Goal: Task Accomplishment & Management: Use online tool/utility

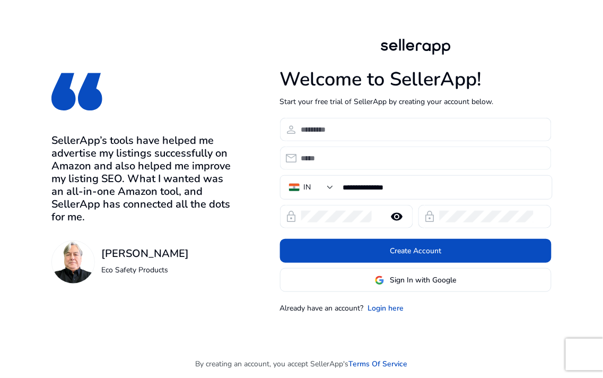
click at [391, 155] on input "email" at bounding box center [422, 158] width 242 height 12
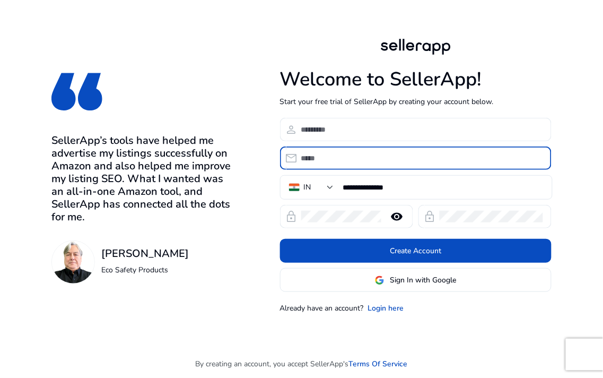
paste input "**********"
type input "**********"
click at [394, 125] on input at bounding box center [422, 130] width 242 height 12
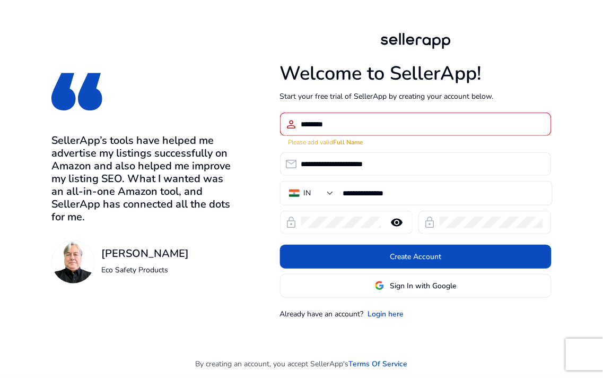
click at [314, 222] on div at bounding box center [341, 222] width 80 height 23
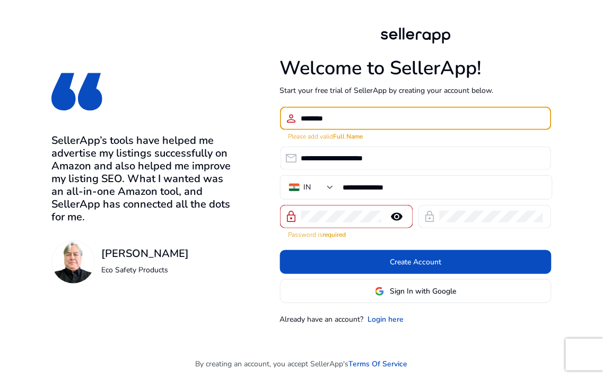
click at [343, 124] on input "********" at bounding box center [422, 119] width 242 height 12
click at [308, 118] on input "********" at bounding box center [422, 119] width 242 height 12
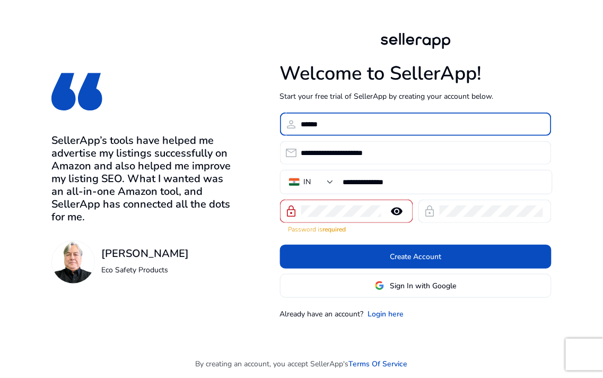
type input "******"
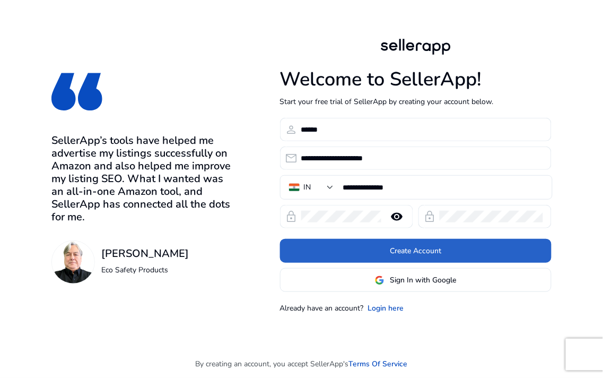
click at [397, 219] on mat-icon "remove_red_eye" at bounding box center [397, 216] width 25 height 13
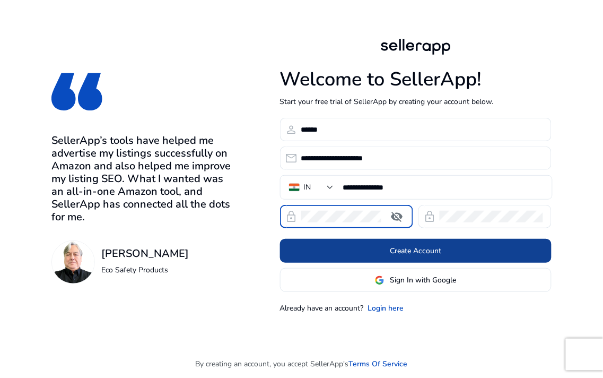
click at [420, 243] on span at bounding box center [416, 250] width 272 height 25
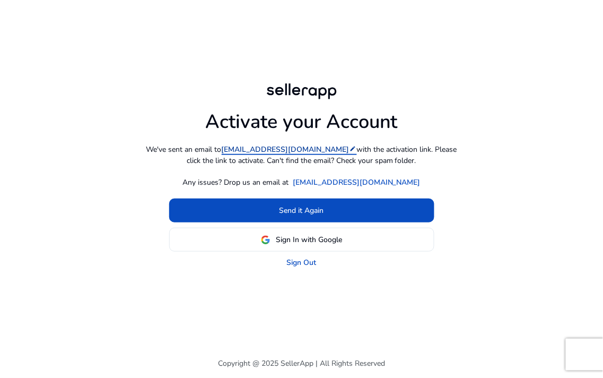
click at [350, 149] on mat-icon "edit" at bounding box center [353, 148] width 7 height 7
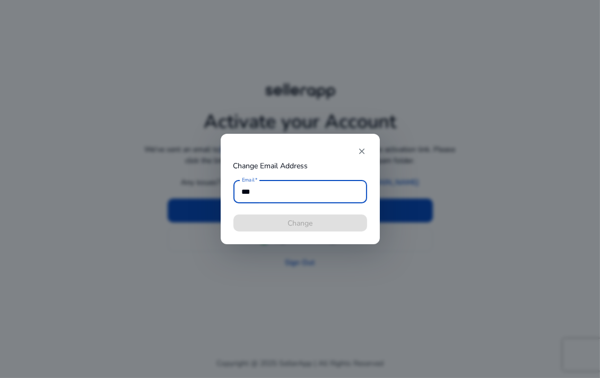
type input "**********"
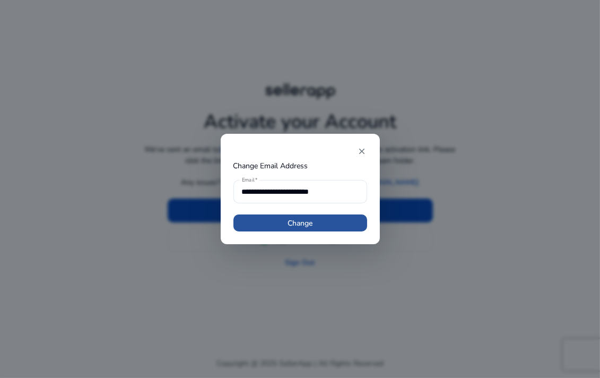
click at [296, 214] on span at bounding box center [301, 222] width 134 height 25
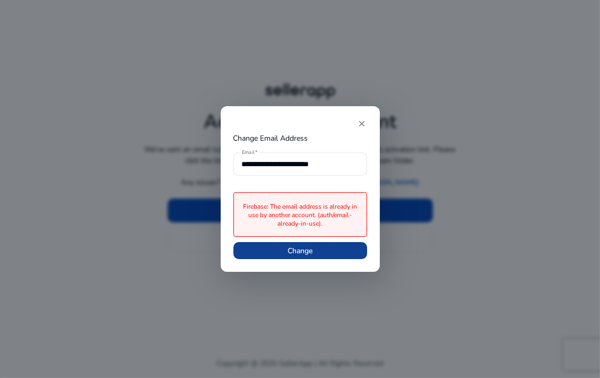
click at [314, 241] on span at bounding box center [301, 250] width 134 height 25
click at [364, 125] on mat-icon "close" at bounding box center [363, 124] width 10 height 10
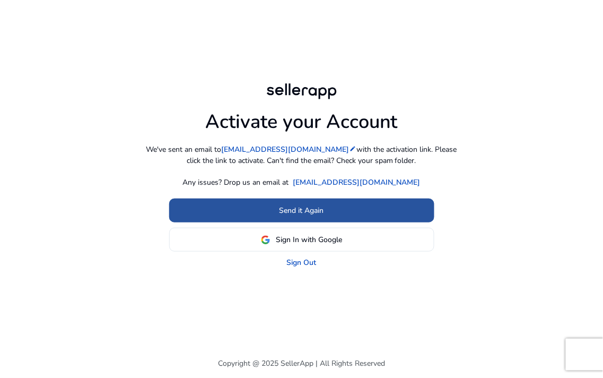
click at [356, 204] on span at bounding box center [301, 210] width 265 height 25
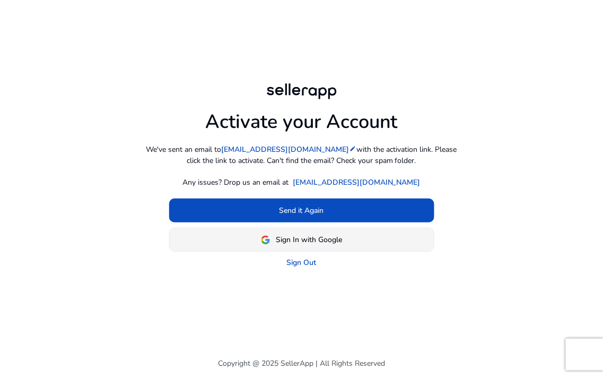
click at [346, 234] on span at bounding box center [302, 239] width 264 height 25
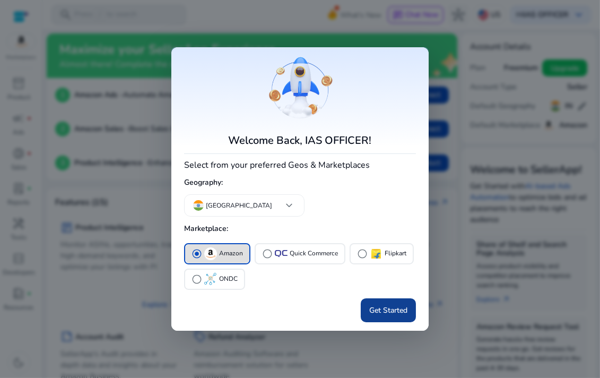
click at [377, 305] on span "Get Started" at bounding box center [388, 310] width 38 height 11
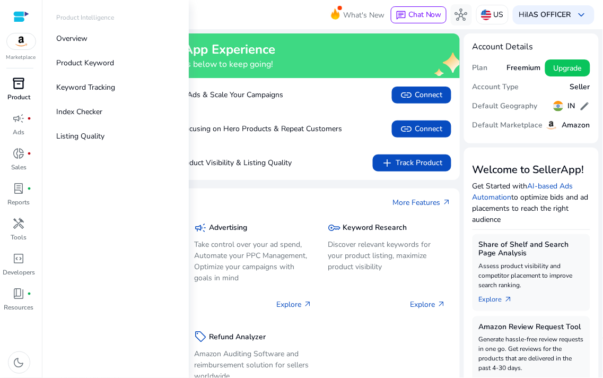
click at [12, 102] on link "inventory_2 Product" at bounding box center [19, 92] width 38 height 35
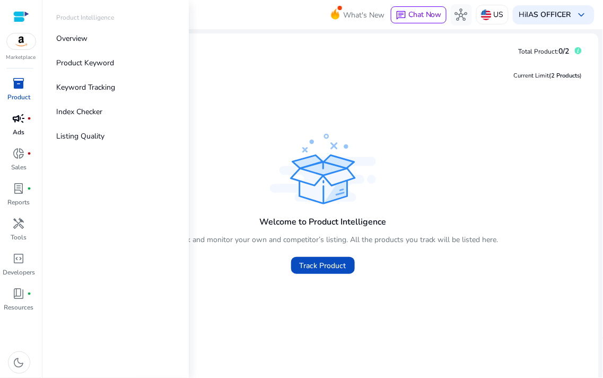
click at [28, 132] on link "campaign fiber_manual_record Ads" at bounding box center [19, 127] width 38 height 35
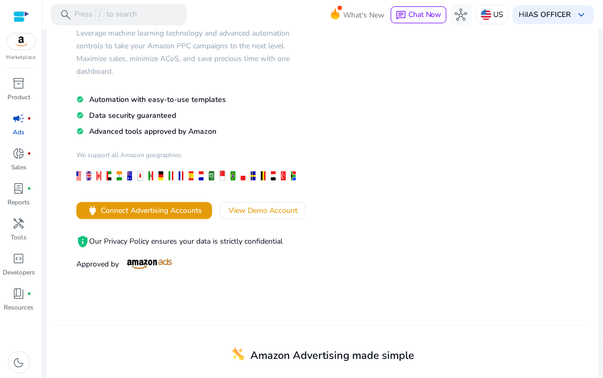
scroll to position [236, 0]
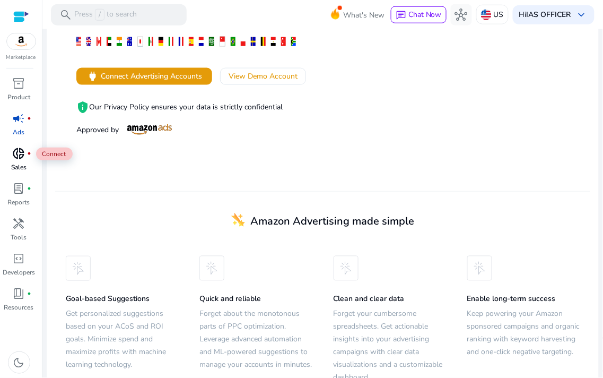
click at [29, 151] on span "fiber_manual_record" at bounding box center [30, 153] width 4 height 4
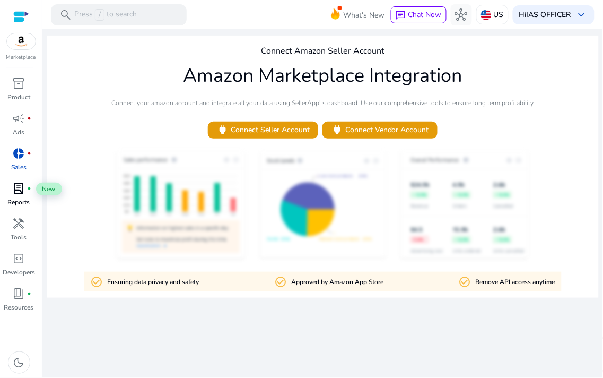
click at [23, 195] on span "lab_profile" at bounding box center [19, 188] width 13 height 13
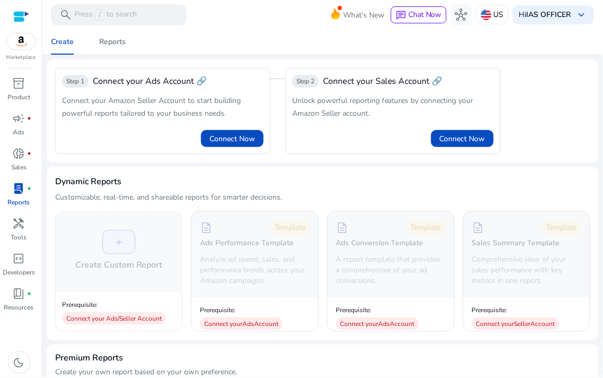
scroll to position [118, 0]
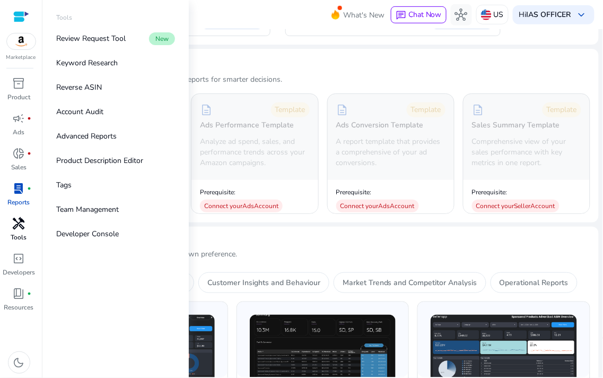
click at [27, 224] on div "handyman" at bounding box center [19, 223] width 30 height 17
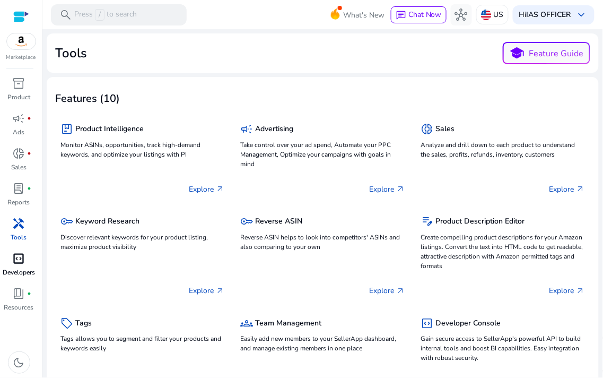
click at [32, 269] on p "Developers" at bounding box center [19, 272] width 32 height 10
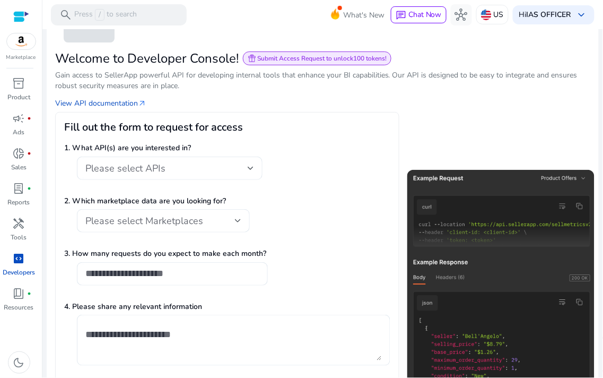
scroll to position [118, 0]
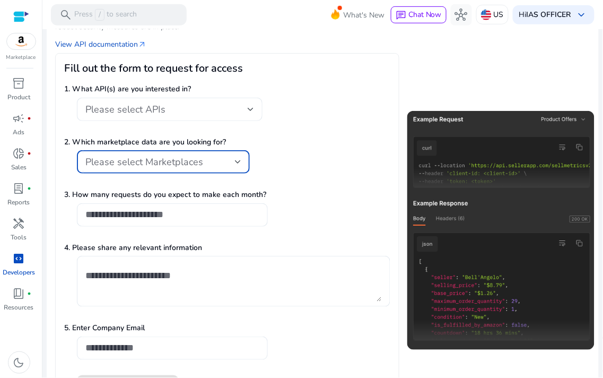
click at [192, 166] on span "Please select Marketplaces" at bounding box center [144, 161] width 118 height 13
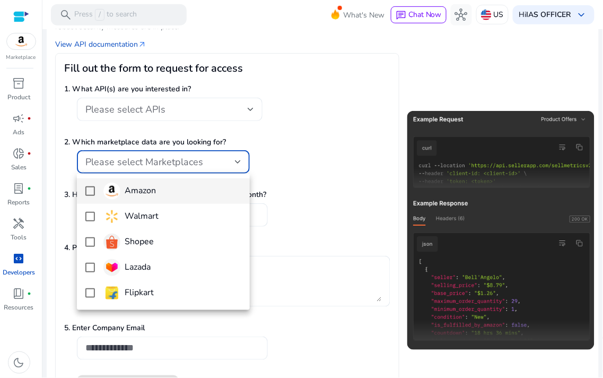
click at [181, 189] on span "Amazon" at bounding box center [172, 191] width 138 height 17
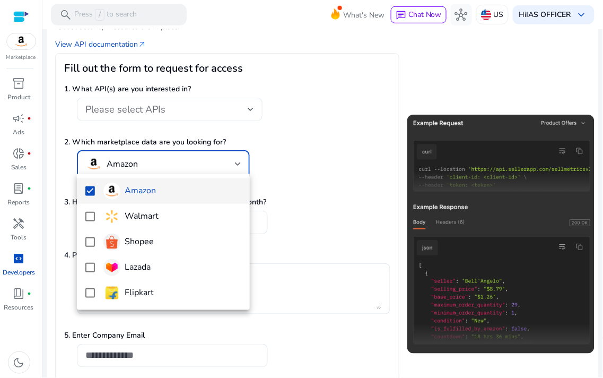
click at [290, 158] on div at bounding box center [301, 189] width 603 height 378
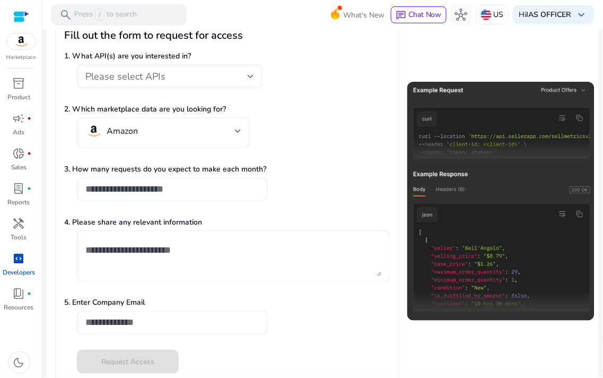
scroll to position [166, 0]
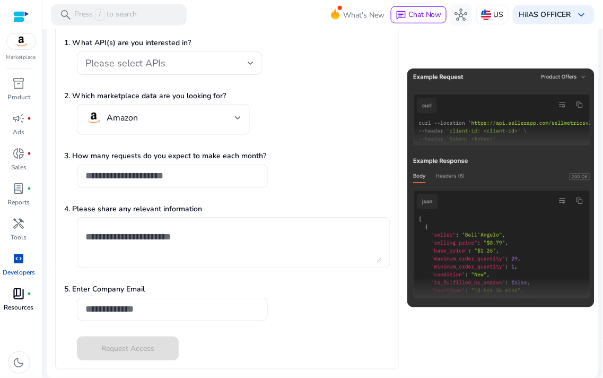
click at [25, 303] on p "Resources" at bounding box center [19, 307] width 30 height 10
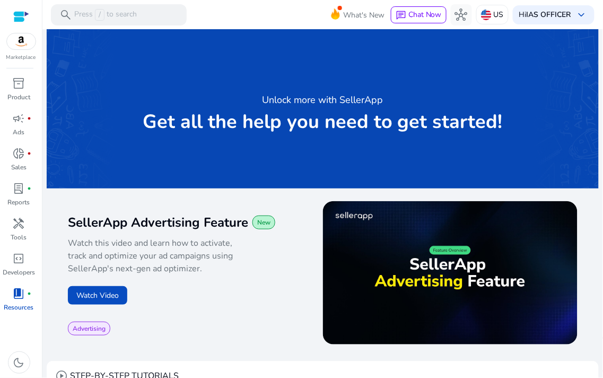
click at [27, 51] on div "Marketplace" at bounding box center [21, 31] width 42 height 62
click at [23, 54] on p "Marketplace" at bounding box center [21, 58] width 30 height 8
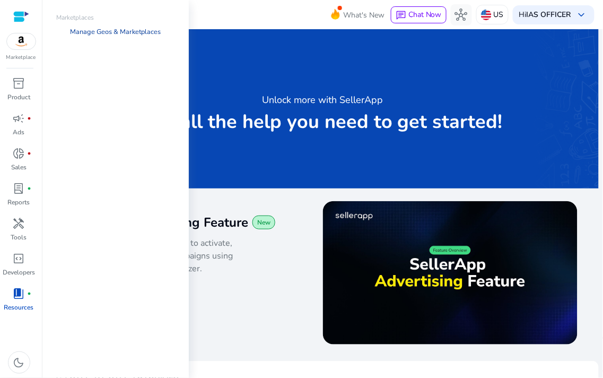
click at [107, 32] on link "Manage Geos & Marketplaces" at bounding box center [116, 31] width 108 height 19
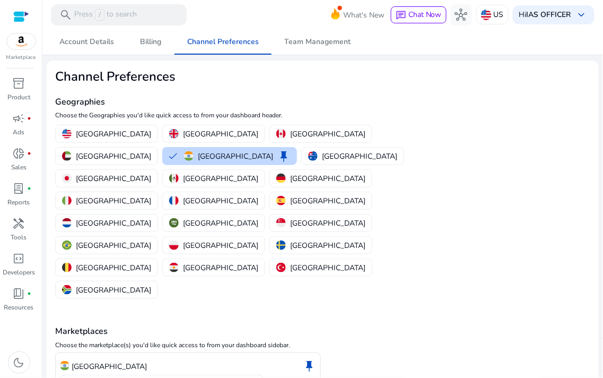
scroll to position [18, 0]
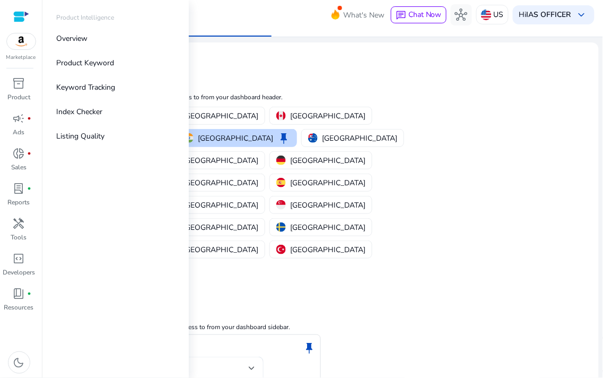
click at [21, 13] on div at bounding box center [21, 17] width 16 height 12
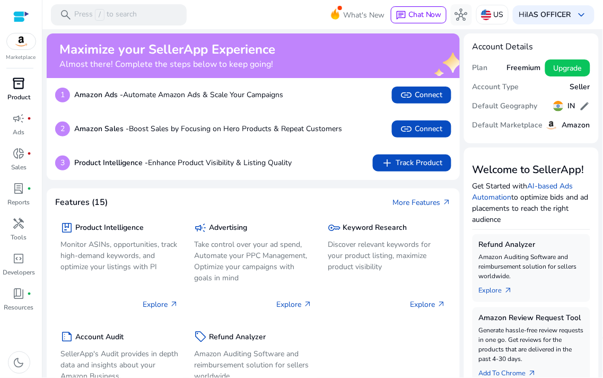
click at [14, 89] on span "inventory_2" at bounding box center [19, 83] width 13 height 13
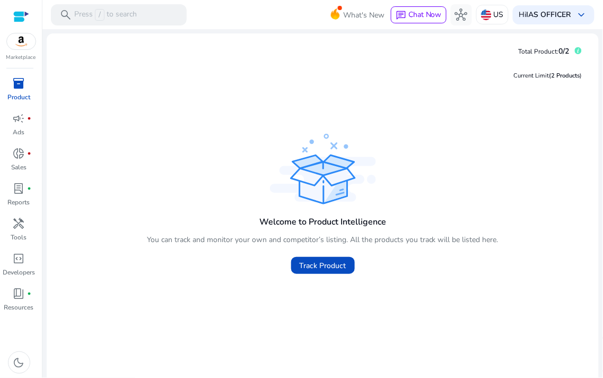
click at [20, 94] on p "Product" at bounding box center [18, 97] width 23 height 10
click at [292, 256] on span at bounding box center [323, 265] width 64 height 25
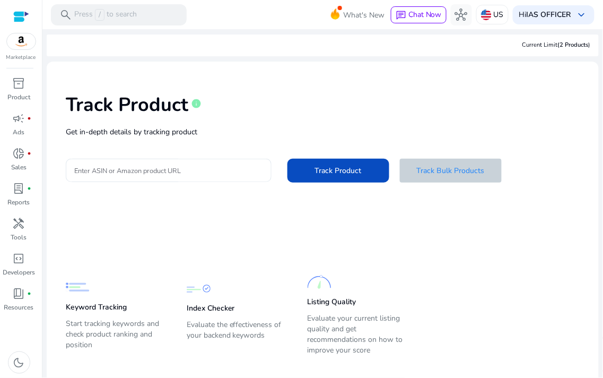
click at [415, 172] on span at bounding box center [451, 170] width 102 height 25
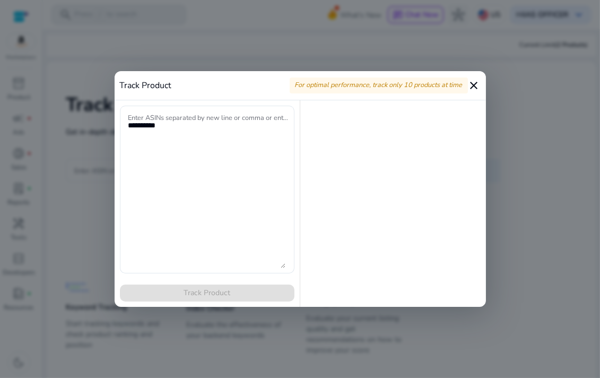
click at [471, 81] on mat-icon "close" at bounding box center [474, 85] width 13 height 13
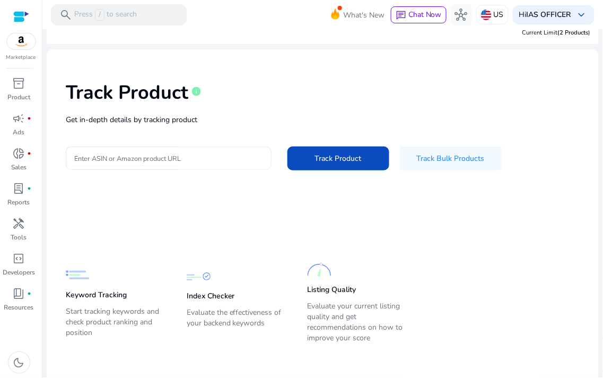
scroll to position [15, 0]
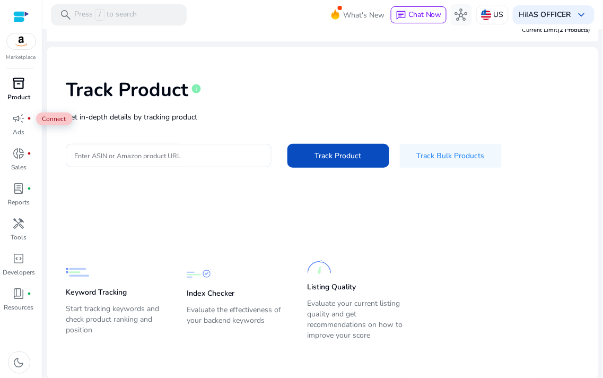
click at [21, 93] on p "Product" at bounding box center [18, 97] width 23 height 10
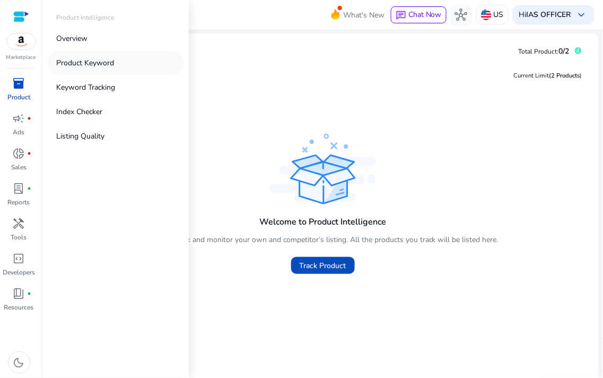
click at [96, 70] on link "Product Keyword" at bounding box center [116, 63] width 136 height 24
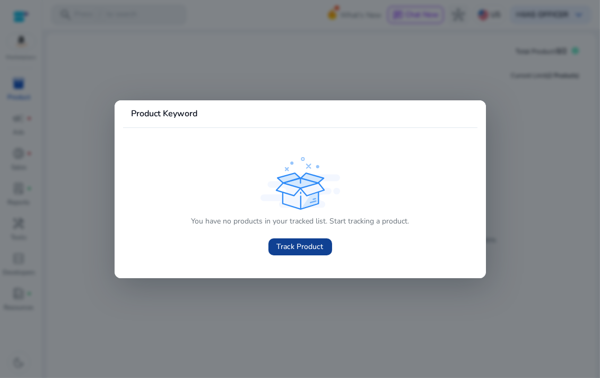
click at [300, 244] on span "Track Product" at bounding box center [300, 246] width 47 height 11
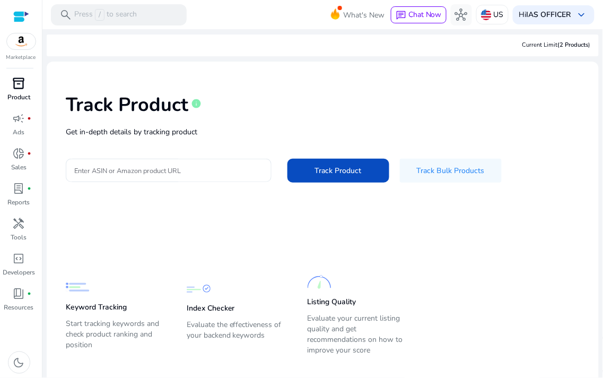
click at [22, 100] on p "Product" at bounding box center [18, 97] width 23 height 10
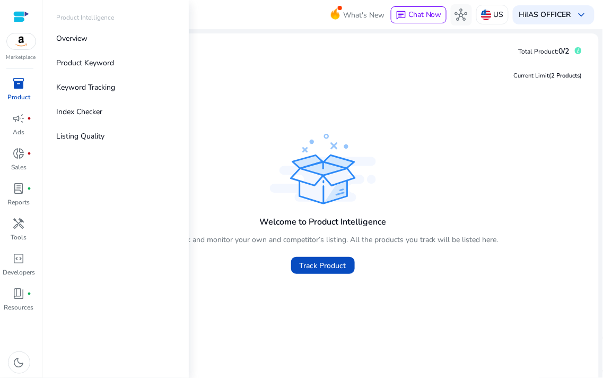
click at [17, 15] on div at bounding box center [21, 17] width 16 height 12
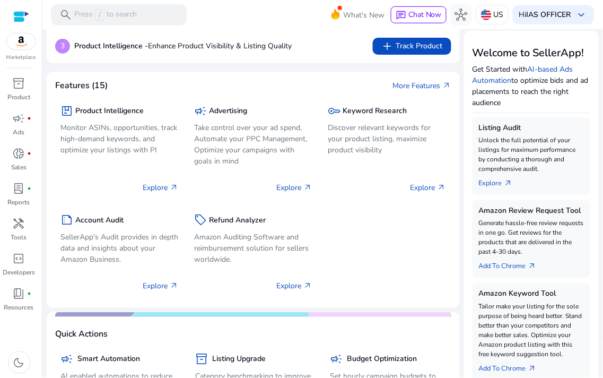
scroll to position [118, 0]
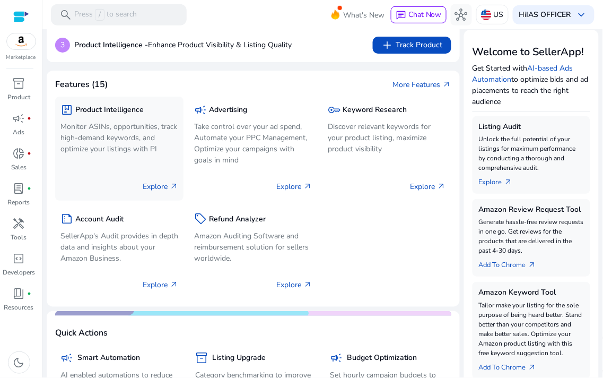
click at [106, 115] on div "package Product Intelligence" at bounding box center [119, 109] width 118 height 15
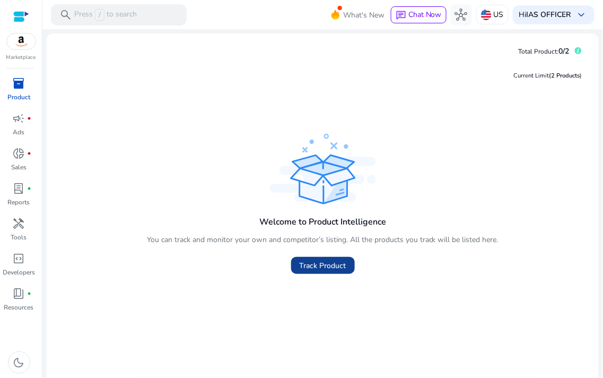
click at [310, 269] on span "Track Product" at bounding box center [323, 265] width 47 height 11
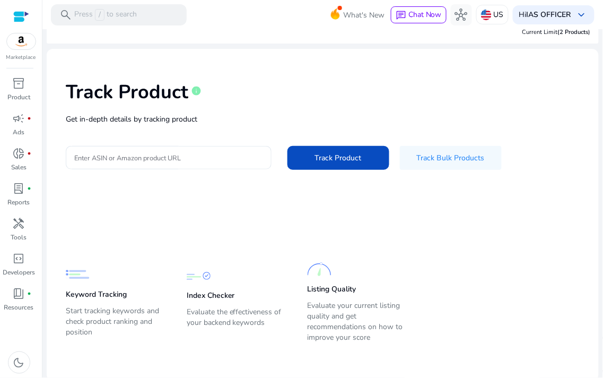
scroll to position [15, 0]
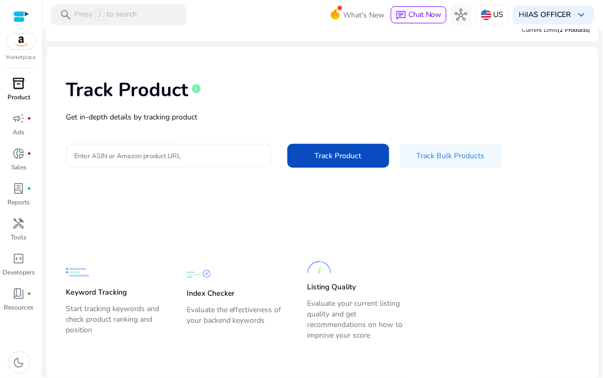
click at [32, 91] on link "inventory_2 Product" at bounding box center [19, 92] width 38 height 35
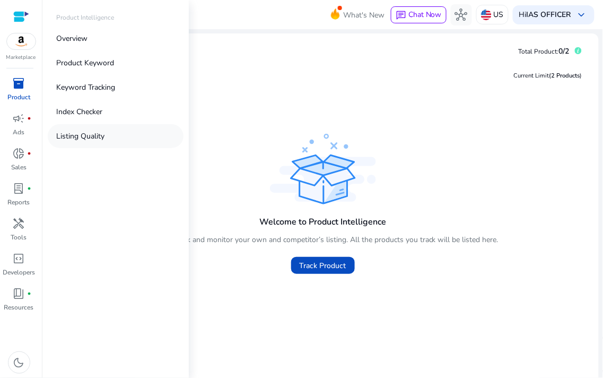
drag, startPoint x: 60, startPoint y: 38, endPoint x: 112, endPoint y: 144, distance: 118.2
click at [112, 144] on div "Overview Product Keyword Keyword Tracking Index Checker Listing Quality" at bounding box center [116, 88] width 136 height 122
click at [56, 34] on link "Overview" at bounding box center [116, 39] width 136 height 24
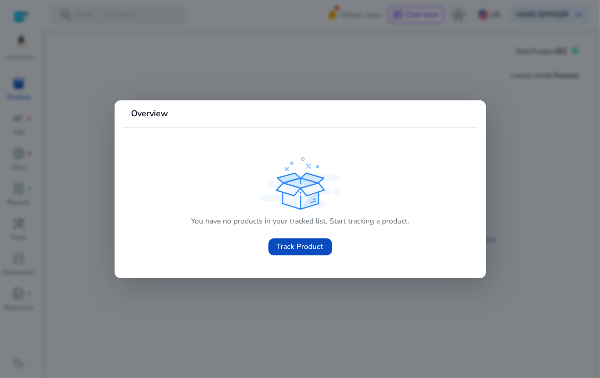
drag, startPoint x: 56, startPoint y: 34, endPoint x: 136, endPoint y: 62, distance: 84.6
click at [124, 59] on div at bounding box center [300, 189] width 600 height 378
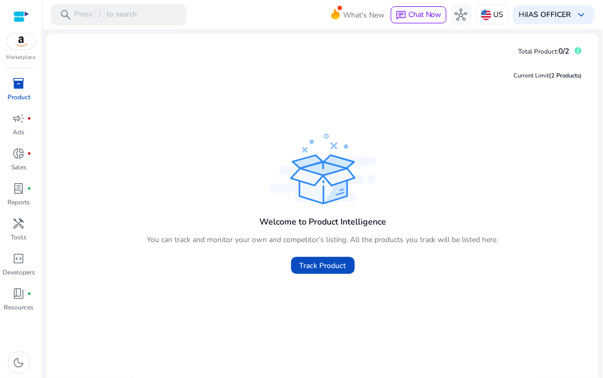
click at [21, 88] on span "inventory_2" at bounding box center [19, 83] width 13 height 13
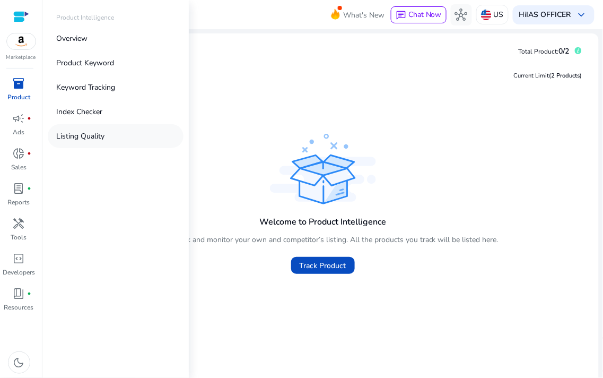
drag, startPoint x: 55, startPoint y: 35, endPoint x: 114, endPoint y: 131, distance: 112.4
click at [114, 131] on div "Overview Product Keyword Keyword Tracking Index Checker Listing Quality" at bounding box center [116, 88] width 136 height 122
copy div "Overview Product Keyword Keyword Tracking Index Checker Listing Quality"
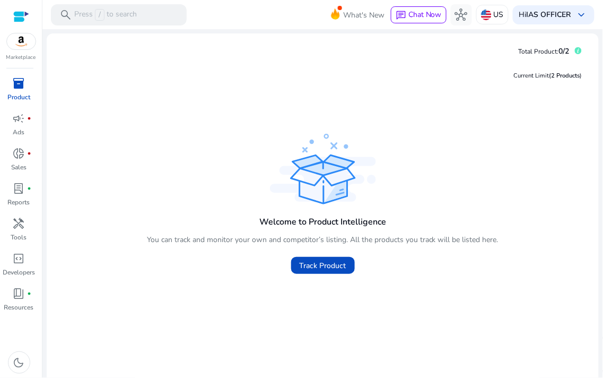
click at [207, 62] on div "Current Limit (2 Products ) Welcome to Product Intelligence You can track and m…" at bounding box center [322, 223] width 535 height 327
click at [32, 90] on link "inventory_2 Product" at bounding box center [19, 92] width 38 height 35
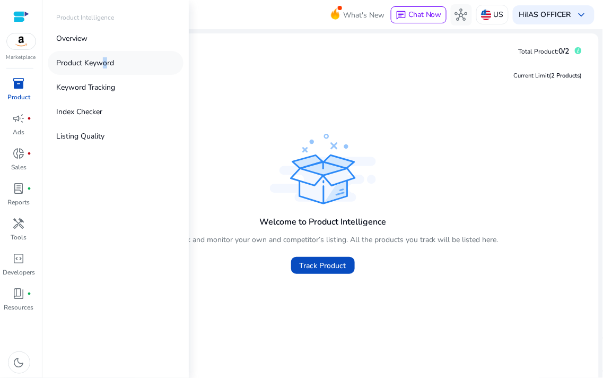
click at [99, 66] on p "Product Keyword" at bounding box center [85, 62] width 58 height 11
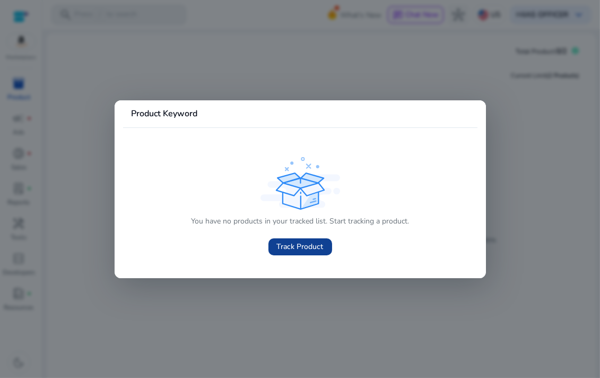
click at [280, 238] on span at bounding box center [301, 246] width 64 height 25
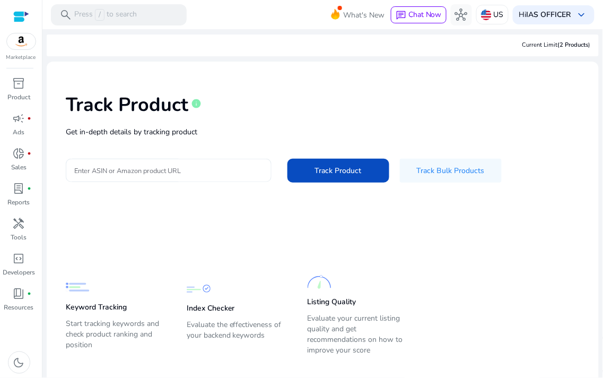
click at [192, 163] on div at bounding box center [168, 170] width 189 height 23
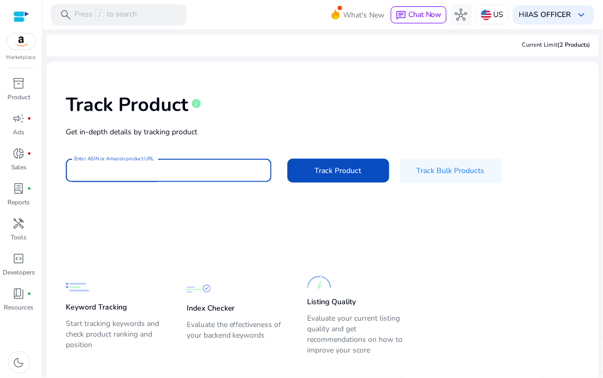
paste input "**********"
type input "**********"
click at [336, 166] on span "Track Product" at bounding box center [338, 170] width 47 height 11
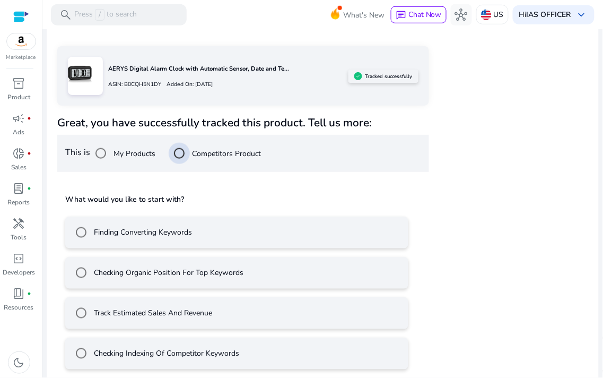
scroll to position [161, 0]
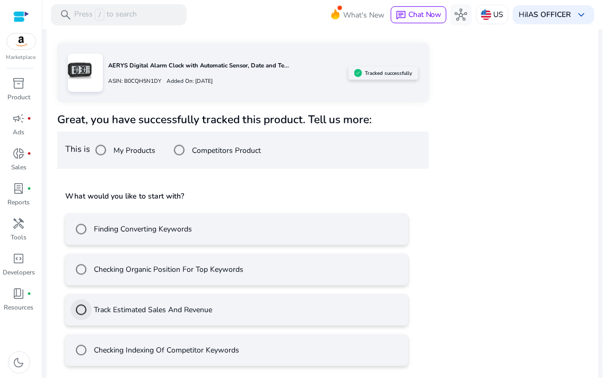
click at [92, 303] on div at bounding box center [80, 309] width 25 height 25
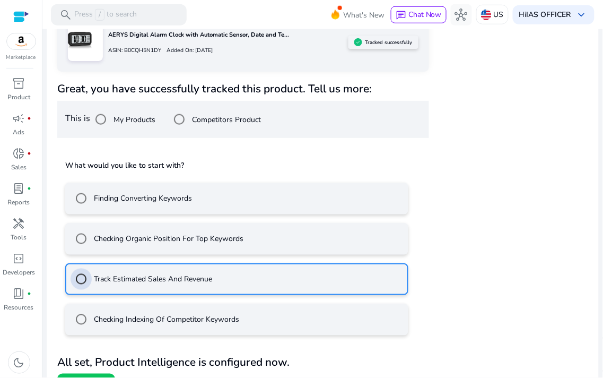
scroll to position [208, 0]
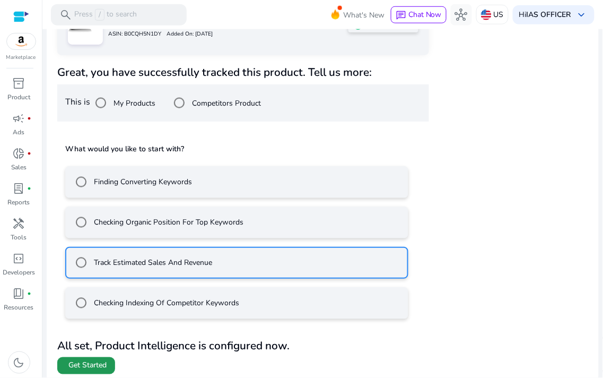
click at [93, 356] on span at bounding box center [86, 365] width 58 height 25
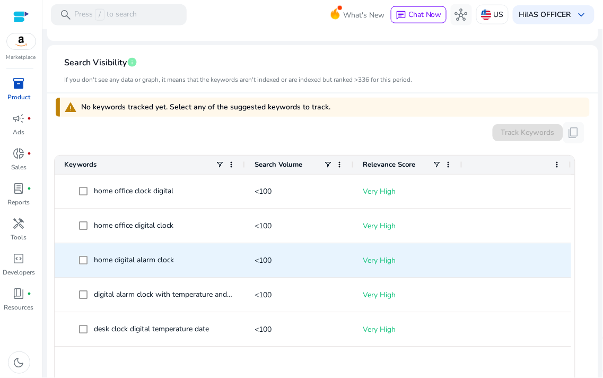
scroll to position [353, 0]
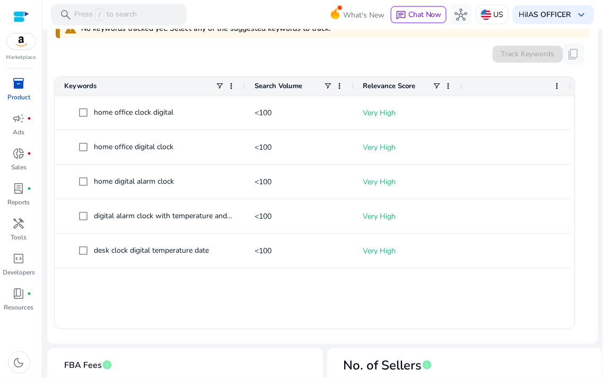
click at [312, 84] on div "Search Volume" at bounding box center [290, 86] width 70 height 13
click at [305, 81] on div "Search Volume 1" at bounding box center [290, 86] width 70 height 13
click at [330, 82] on span at bounding box center [328, 86] width 8 height 8
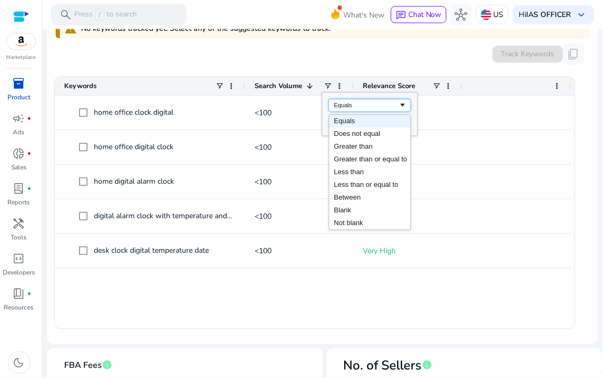
click at [365, 105] on div "Equals" at bounding box center [366, 105] width 65 height 6
click at [301, 72] on ag-grid-angular "Press ENTER to sort. Press ALT DOWN to open column menu. Press CTRL ENTER to op…" at bounding box center [315, 202] width 534 height 265
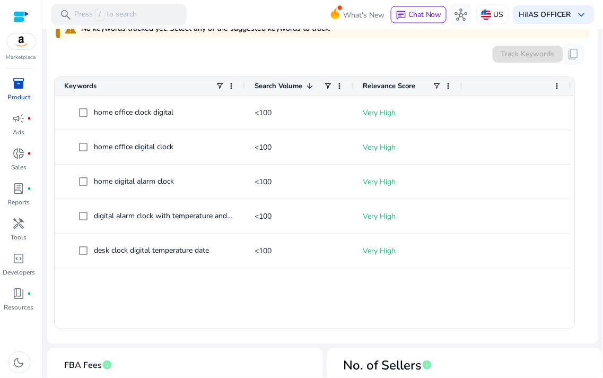
click at [393, 83] on span "Relevance Score" at bounding box center [390, 87] width 53 height 10
click at [400, 88] on span "Relevance Score" at bounding box center [390, 87] width 53 height 10
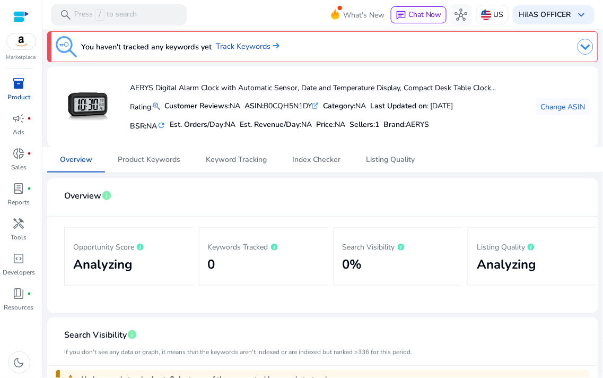
scroll to position [0, 0]
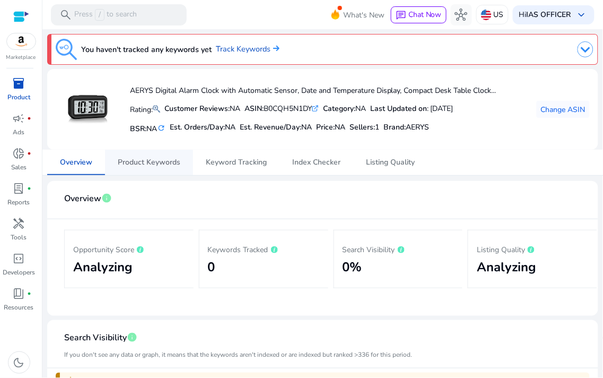
click at [161, 166] on span "Product Keywords" at bounding box center [149, 162] width 63 height 7
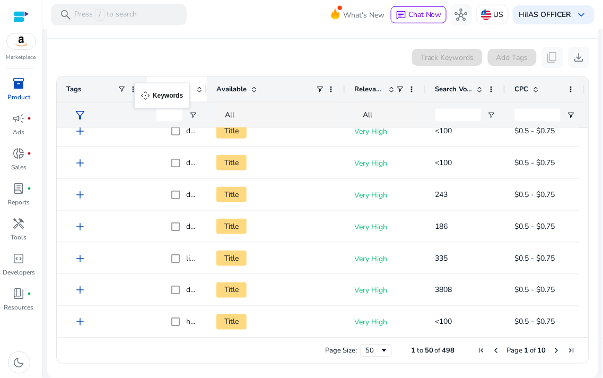
drag, startPoint x: 113, startPoint y: 87, endPoint x: 140, endPoint y: 89, distance: 26.7
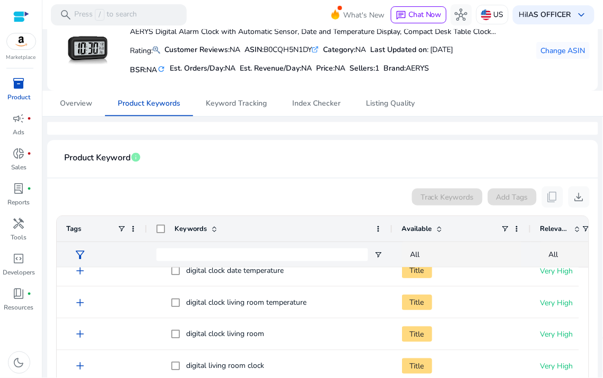
drag, startPoint x: 204, startPoint y: 229, endPoint x: 390, endPoint y: 237, distance: 185.9
click at [390, 237] on div at bounding box center [392, 228] width 4 height 25
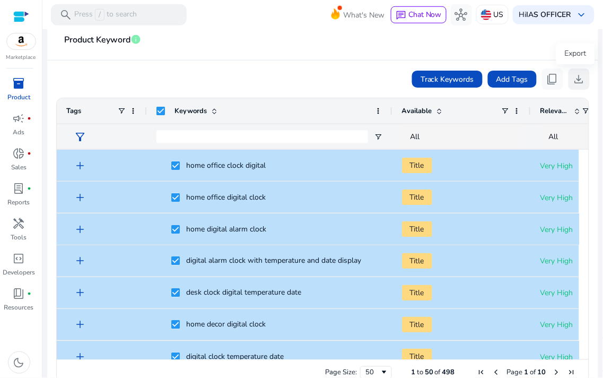
click at [580, 77] on span "download" at bounding box center [579, 79] width 13 height 13
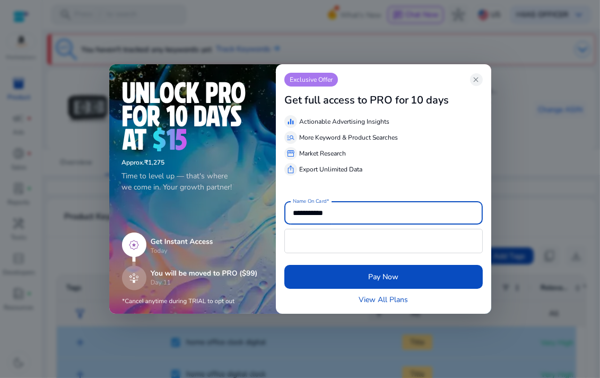
scroll to position [177, 0]
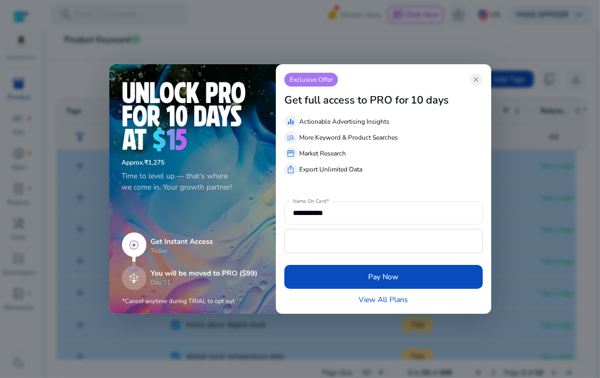
click at [478, 76] on span "close" at bounding box center [476, 79] width 8 height 8
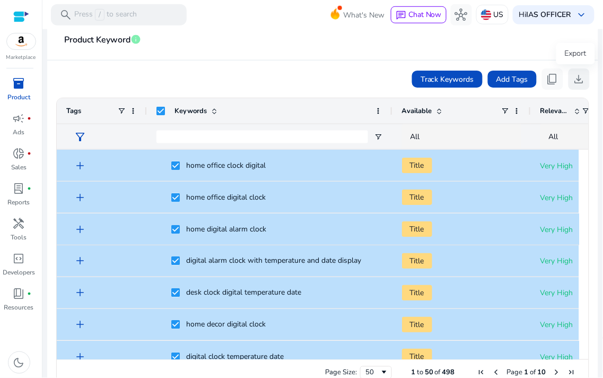
click at [573, 82] on span "download" at bounding box center [579, 79] width 13 height 13
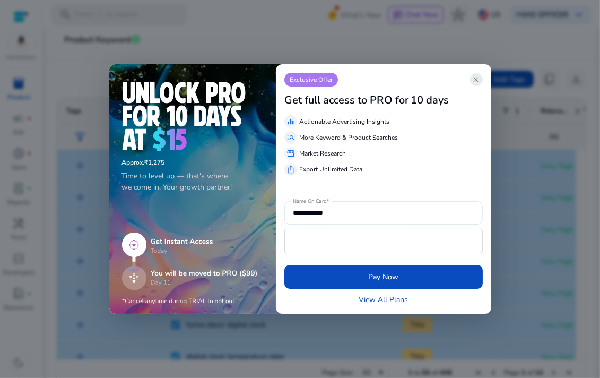
click at [479, 81] on span "close" at bounding box center [476, 79] width 8 height 8
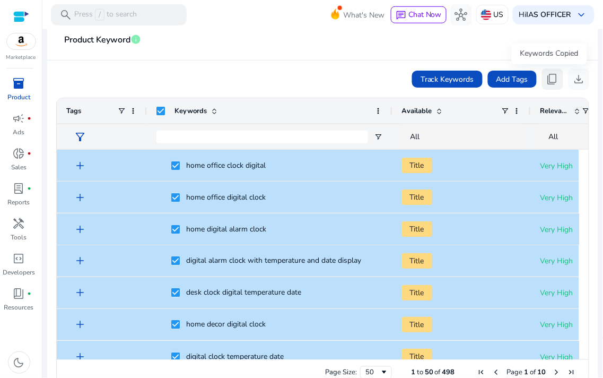
click at [551, 84] on span "content_copy" at bounding box center [553, 79] width 13 height 13
click at [335, 62] on app-product-keyword-grid "Track Keywords Add Tags content_copy download Press ENTER to sort. Press Space …" at bounding box center [323, 225] width 534 height 330
click at [339, 68] on div "Track Keywords Add Tags content_copy download" at bounding box center [323, 78] width 534 height 21
click at [340, 72] on div "Track Keywords Add Tags content_copy download" at bounding box center [323, 78] width 534 height 21
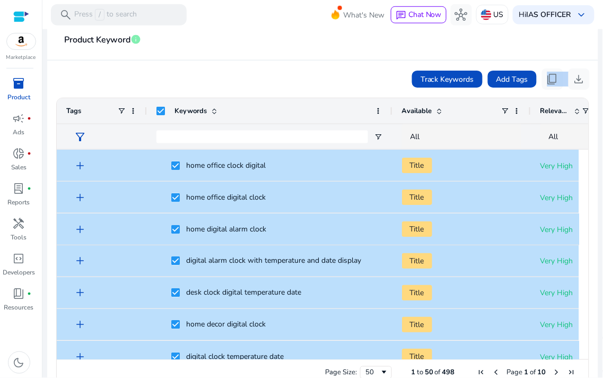
click at [340, 72] on div "Track Keywords Add Tags content_copy download" at bounding box center [323, 78] width 534 height 21
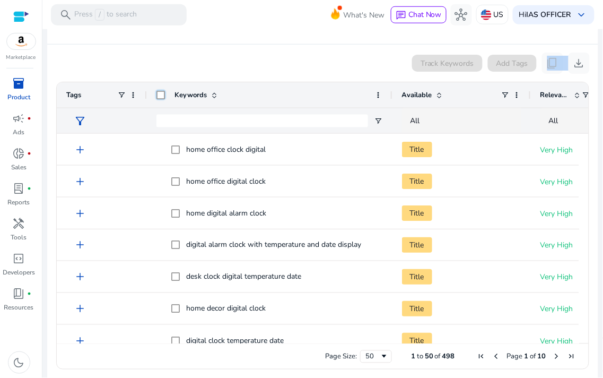
scroll to position [198, 0]
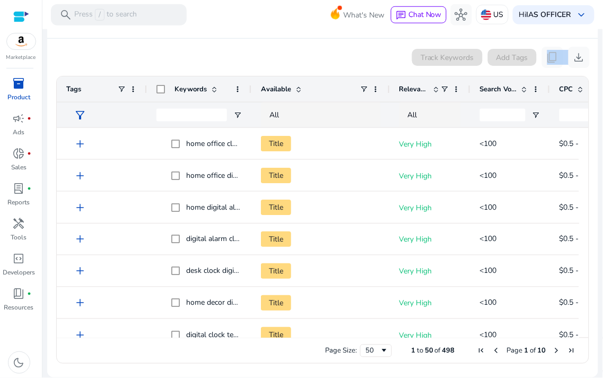
drag, startPoint x: 392, startPoint y: 83, endPoint x: 328, endPoint y: 133, distance: 80.9
click at [253, 132] on div "Keywords Tags Available" at bounding box center [323, 206] width 532 height 261
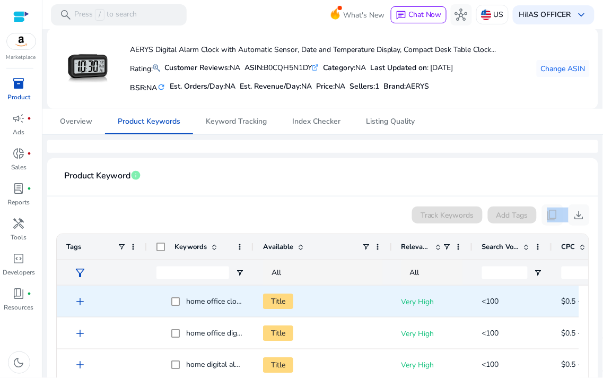
scroll to position [118, 0]
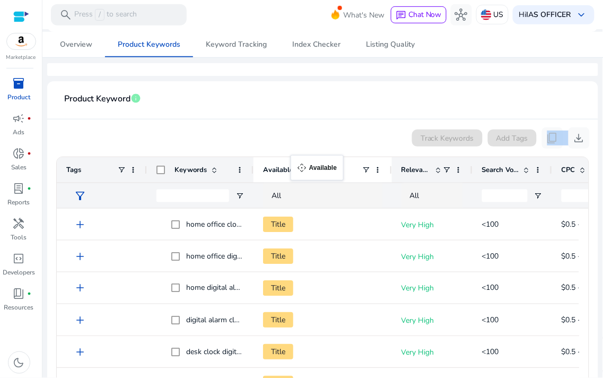
drag, startPoint x: 325, startPoint y: 161, endPoint x: 298, endPoint y: 161, distance: 27.6
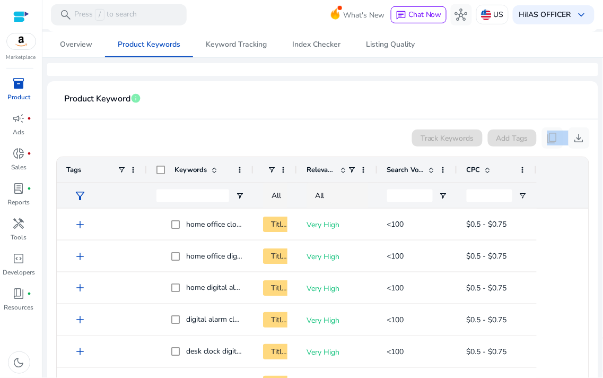
drag, startPoint x: 391, startPoint y: 166, endPoint x: 305, endPoint y: 174, distance: 85.9
click at [296, 173] on div at bounding box center [297, 169] width 4 height 25
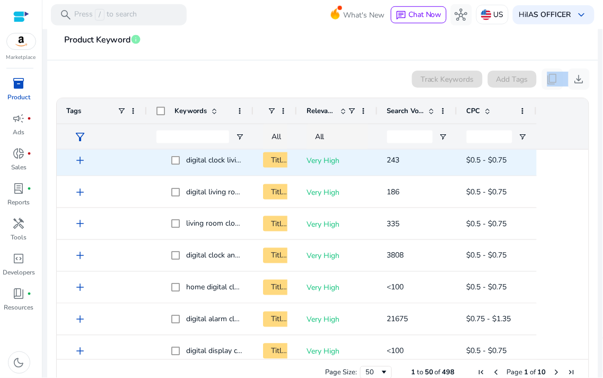
scroll to position [0, 0]
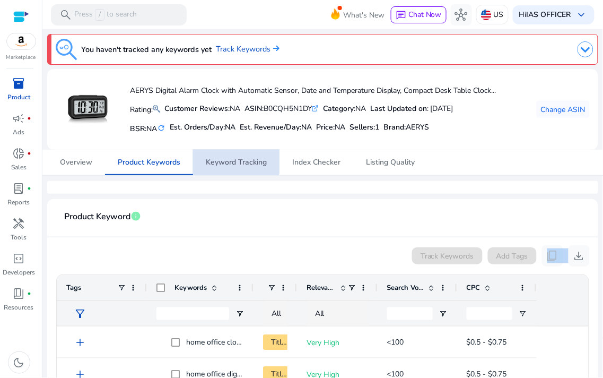
click at [224, 160] on span "Keyword Tracking" at bounding box center [236, 162] width 61 height 7
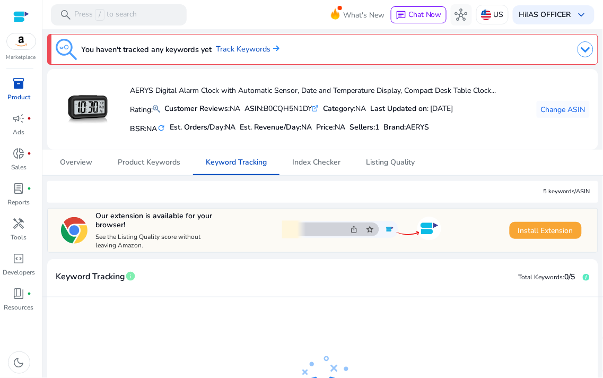
click at [554, 226] on span "Install Extension" at bounding box center [545, 230] width 55 height 11
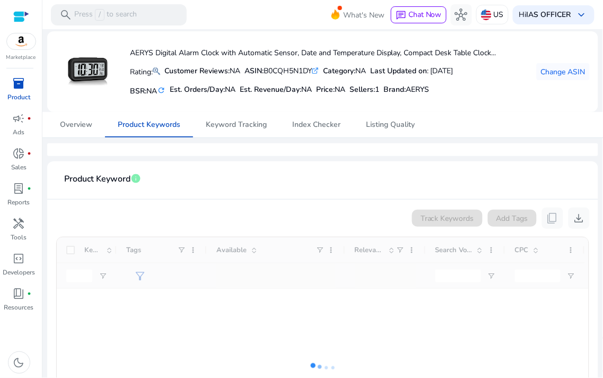
scroll to position [118, 0]
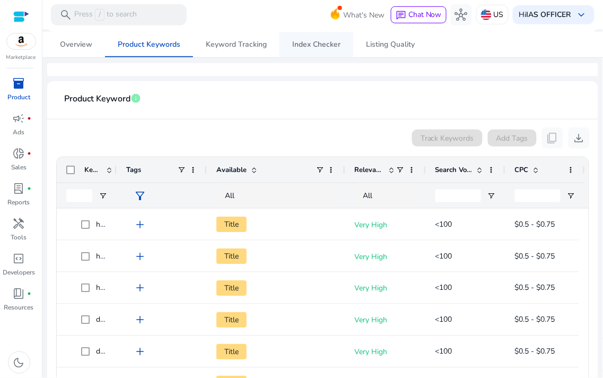
click at [332, 42] on span "Index Checker" at bounding box center [316, 44] width 48 height 7
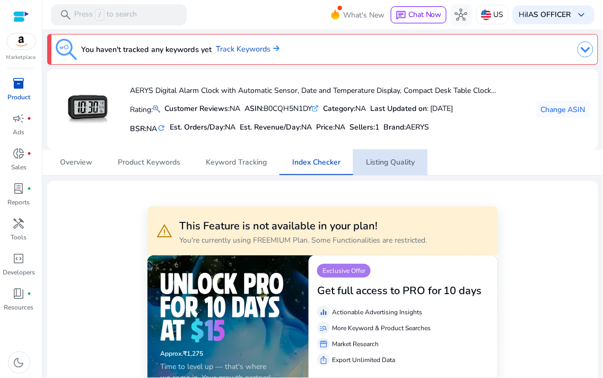
click at [398, 155] on span "Listing Quality" at bounding box center [390, 162] width 49 height 25
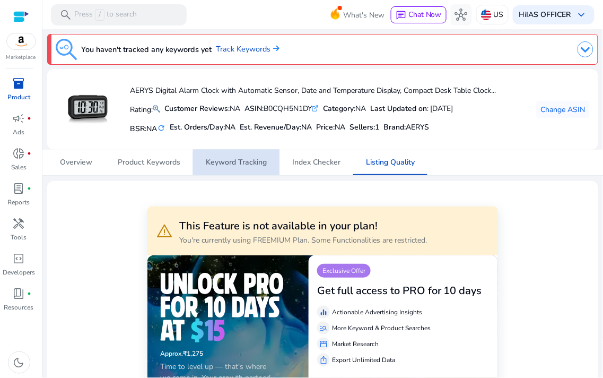
click at [258, 163] on span "Keyword Tracking" at bounding box center [236, 162] width 61 height 7
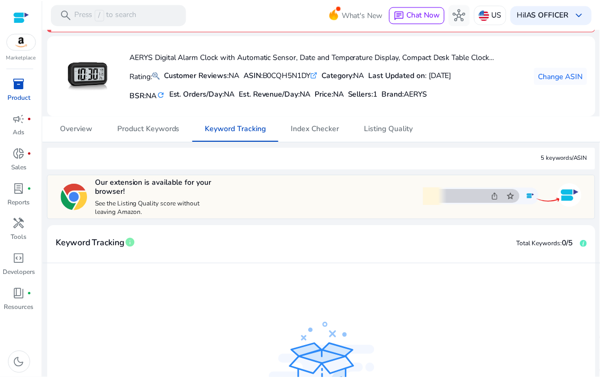
scroll to position [165, 0]
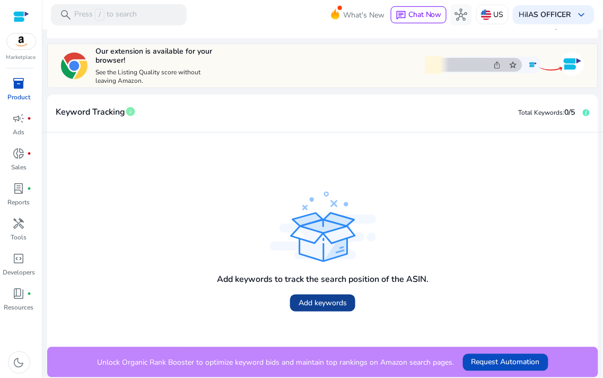
click at [315, 296] on span at bounding box center [322, 302] width 65 height 25
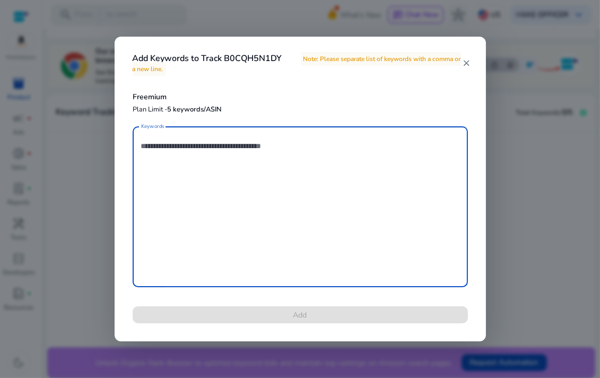
click at [258, 162] on textarea "Keywords" at bounding box center [300, 207] width 318 height 150
paste textarea "**********"
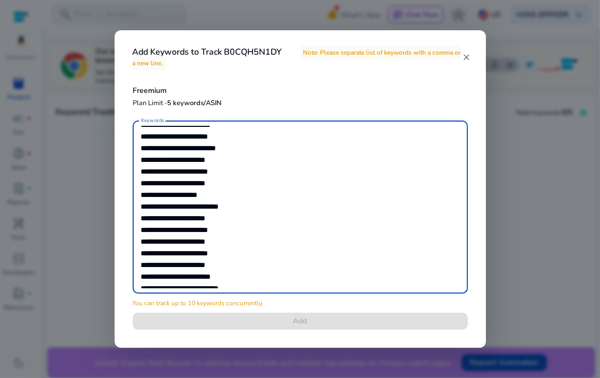
scroll to position [5668, 0]
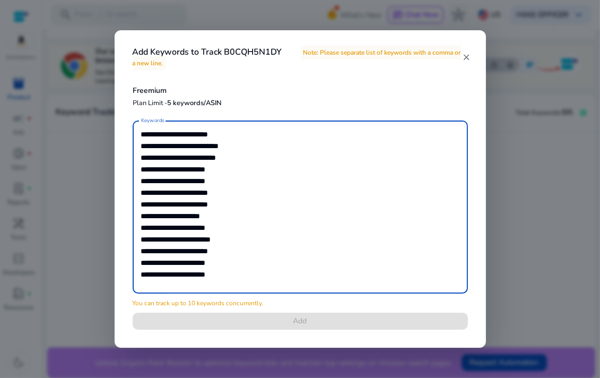
drag, startPoint x: 145, startPoint y: 173, endPoint x: 262, endPoint y: 342, distance: 205.9
click at [259, 348] on div "Add Keywords to Track B0CQH5N1DY Note: Please separate list of keywords with a …" at bounding box center [300, 189] width 600 height 378
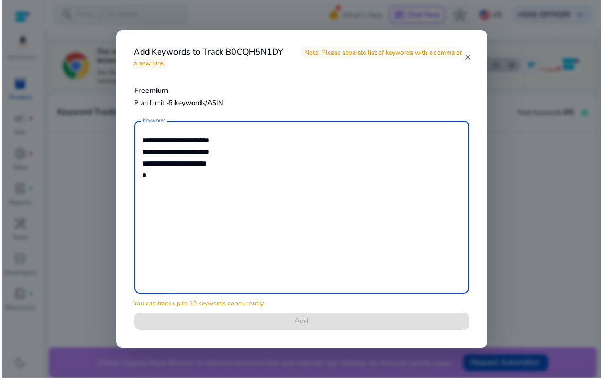
scroll to position [0, 0]
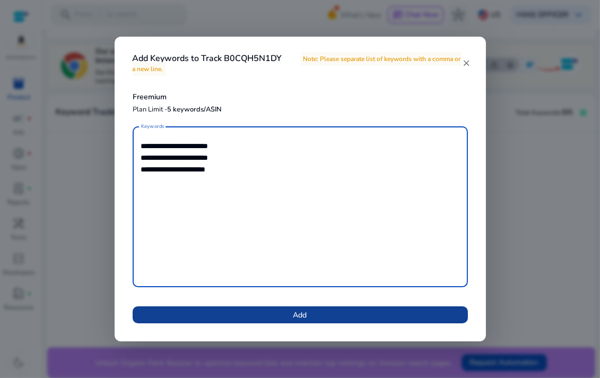
type textarea "**********"
click at [312, 309] on span at bounding box center [300, 314] width 335 height 25
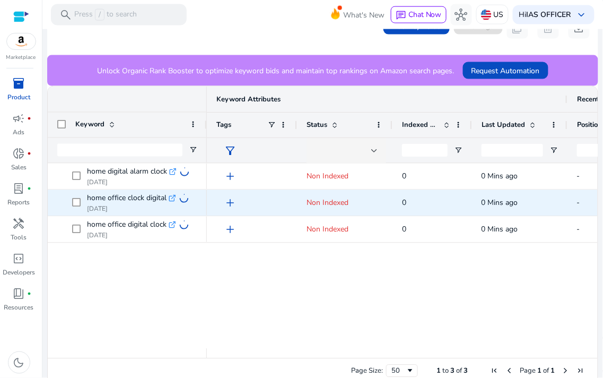
scroll to position [303, 0]
